Goal: Task Accomplishment & Management: Manage account settings

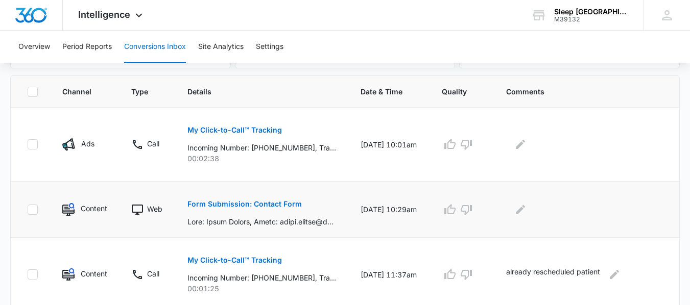
scroll to position [204, 0]
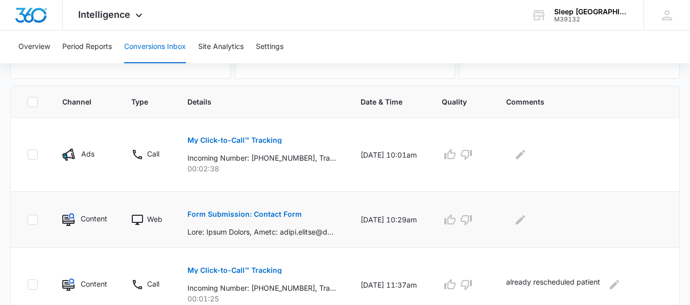
click at [254, 212] on p "Form Submission: Contact Form" at bounding box center [244, 214] width 114 height 7
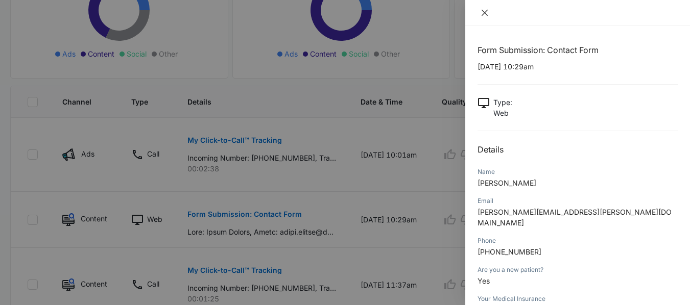
click at [483, 15] on icon "close" at bounding box center [485, 13] width 6 height 6
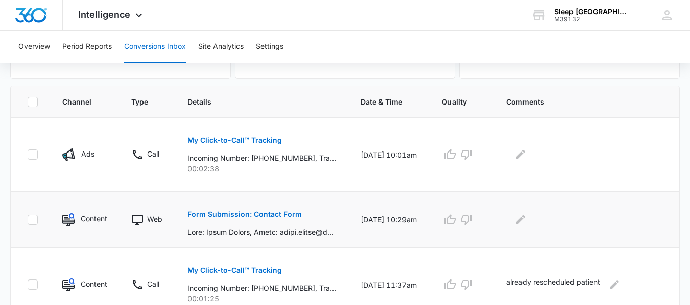
click at [249, 209] on button "Form Submission: Contact Form" at bounding box center [244, 214] width 114 height 25
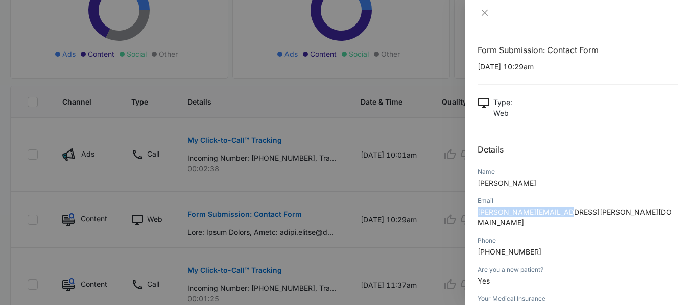
drag, startPoint x: 559, startPoint y: 215, endPoint x: 474, endPoint y: 215, distance: 85.8
click at [474, 215] on div "Form Submission: Contact Form [DATE] 10:29am Type : Web Details Name [PERSON_NA…" at bounding box center [577, 165] width 225 height 279
copy span "[PERSON_NAME][EMAIL_ADDRESS][PERSON_NAME][DOMAIN_NAME]"
drag, startPoint x: 539, startPoint y: 241, endPoint x: 473, endPoint y: 243, distance: 66.4
click at [473, 243] on div "Form Submission: Contact Form [DATE] 10:29am Type : Web Details Name [PERSON_NA…" at bounding box center [577, 165] width 225 height 279
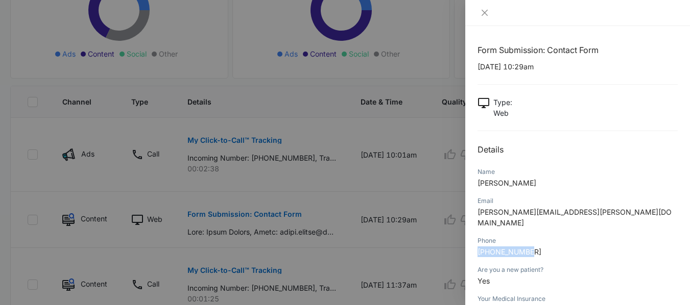
copy span "[PHONE_NUMBER]"
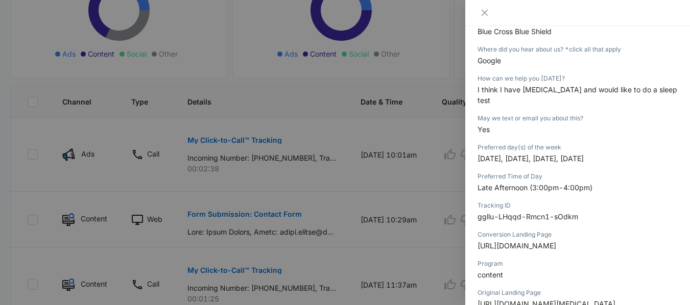
scroll to position [209, 0]
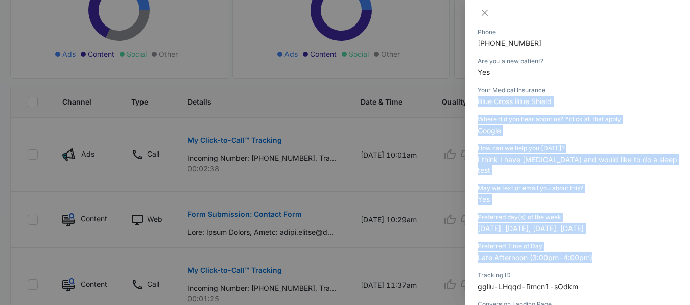
drag, startPoint x: 596, startPoint y: 245, endPoint x: 474, endPoint y: 99, distance: 190.8
click at [474, 99] on div "Form Submission: Contact Form [DATE] 10:29am Type : Web Details Name [PERSON_NA…" at bounding box center [577, 165] width 225 height 279
copy div "Blue Cross Blue Shield Where did you hear about us? *click all that apply Googl…"
drag, startPoint x: 484, startPoint y: 11, endPoint x: 485, endPoint y: 43, distance: 32.2
click at [484, 11] on icon "close" at bounding box center [485, 13] width 6 height 6
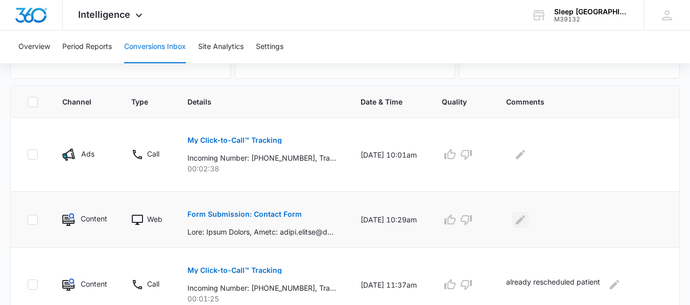
click at [522, 217] on button "Edit Comments" at bounding box center [520, 220] width 16 height 16
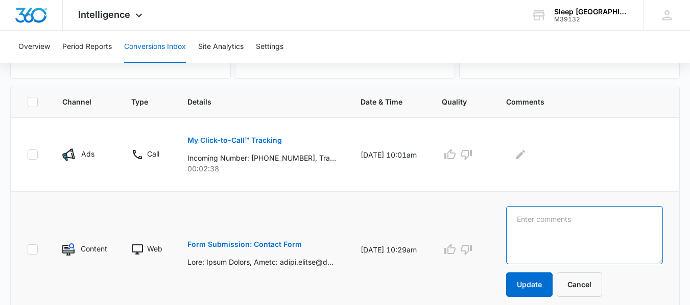
click at [553, 223] on textarea at bounding box center [584, 235] width 157 height 58
type textarea "sent TXT AB ."
